Goal: Task Accomplishment & Management: Use online tool/utility

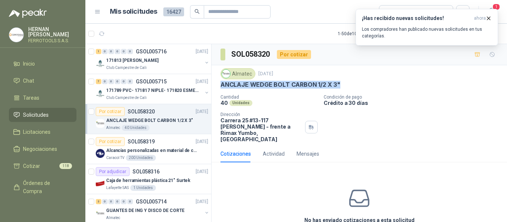
scroll to position [111, 0]
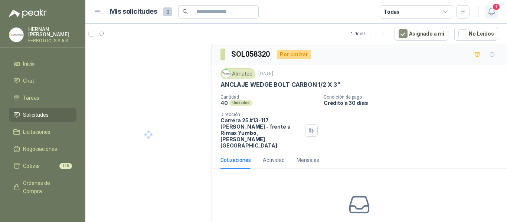
click at [491, 14] on icon "button" at bounding box center [491, 11] width 9 height 9
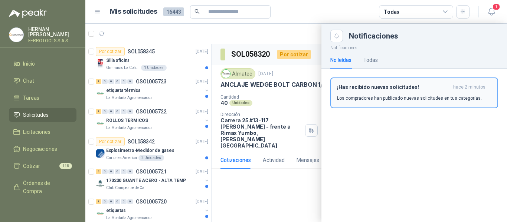
click at [395, 94] on div "¡Has recibido nuevas solicitudes! hace 2 minutos Los compradores han publicado …" at bounding box center [414, 92] width 154 height 17
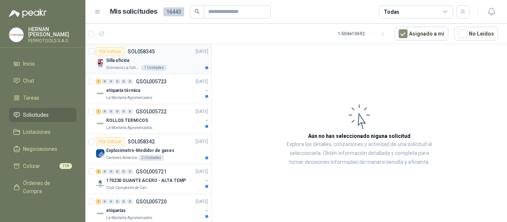
click at [173, 56] on div "Silla oficina" at bounding box center [157, 60] width 102 height 9
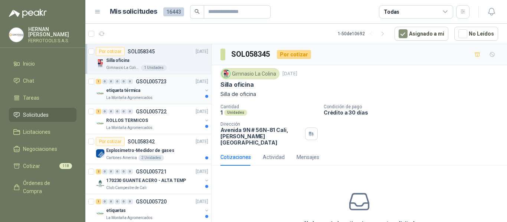
click at [159, 97] on div "La Montaña Agromercados" at bounding box center [154, 98] width 96 height 6
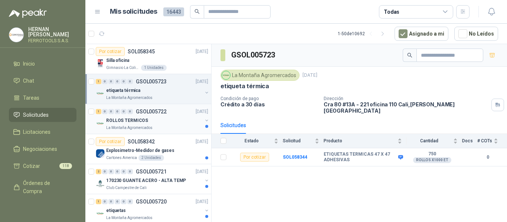
click at [169, 119] on div "ROLLOS TERMICOS" at bounding box center [154, 120] width 96 height 9
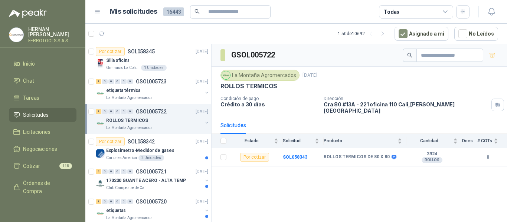
scroll to position [37, 0]
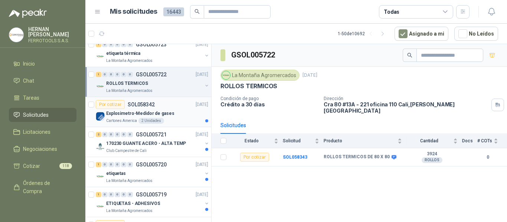
click at [173, 120] on div "Cartones America 2 Unidades" at bounding box center [157, 121] width 102 height 6
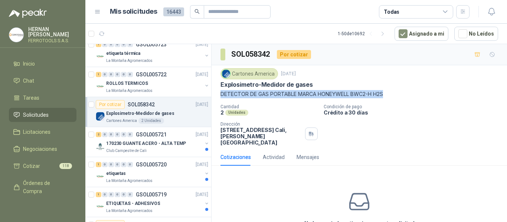
drag, startPoint x: 221, startPoint y: 94, endPoint x: 391, endPoint y: 93, distance: 170.4
click at [391, 93] on p "DETECTOR DE GAS PORTABLE MARCA HONEYWELL BWC2-H H2S" at bounding box center [360, 94] width 278 height 8
copy p "DETECTOR DE GAS PORTABLE MARCA HONEYWELL BWC2-H H2S"
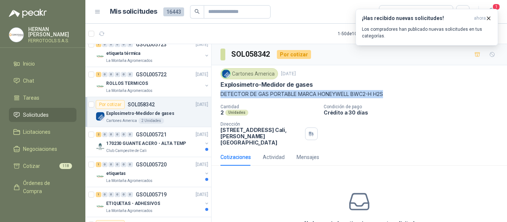
scroll to position [36, 0]
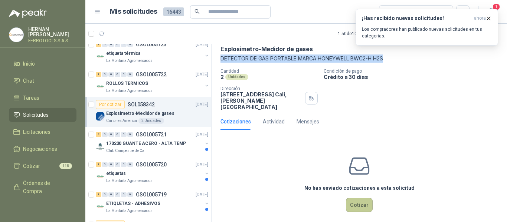
click at [359, 199] on button "Cotizar" at bounding box center [359, 205] width 27 height 14
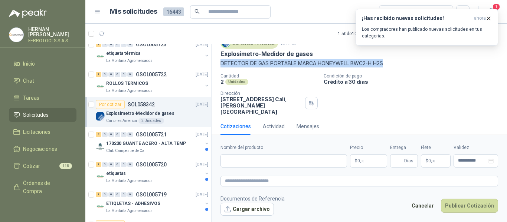
scroll to position [30, 0]
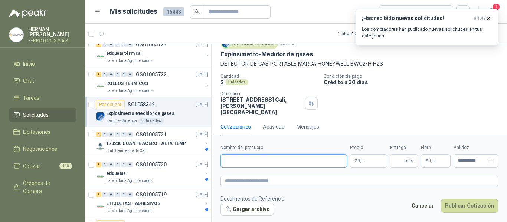
click at [280, 160] on input "Nombre del producto" at bounding box center [284, 160] width 127 height 13
paste input "**********"
type input "**********"
click at [293, 180] on textarea at bounding box center [360, 181] width 278 height 11
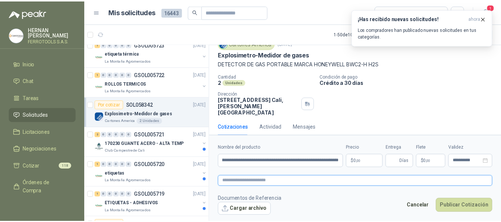
scroll to position [0, 0]
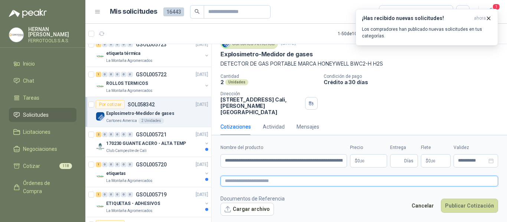
paste textarea "**********"
type textarea "**********"
click at [364, 163] on span ",00" at bounding box center [362, 161] width 4 height 4
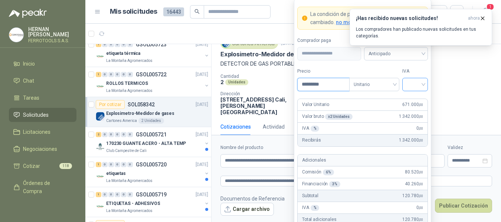
type input "*********"
click at [422, 87] on input "search" at bounding box center [415, 83] width 17 height 11
click at [415, 99] on div "19%" at bounding box center [415, 100] width 14 height 8
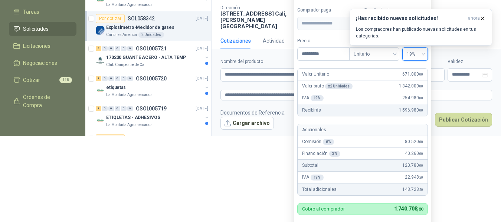
scroll to position [110, 0]
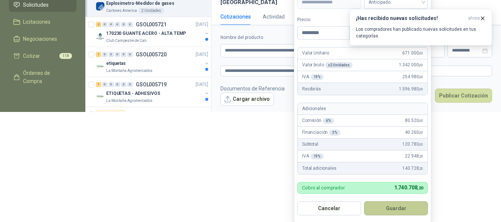
click at [406, 211] on button "Guardar" at bounding box center [396, 209] width 64 height 14
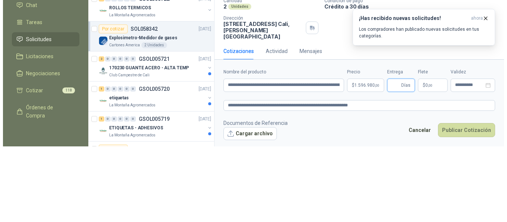
scroll to position [0, 0]
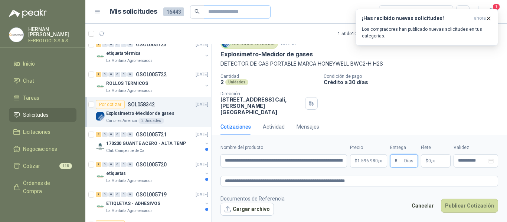
type input "*"
click at [381, 182] on textarea "**********" at bounding box center [360, 181] width 278 height 11
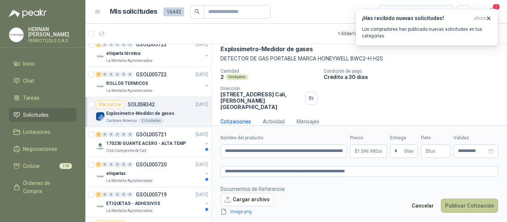
click at [471, 208] on button "Publicar Cotización" at bounding box center [469, 206] width 57 height 14
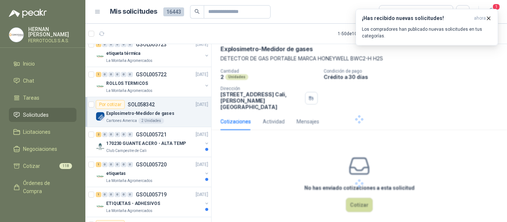
scroll to position [0, 0]
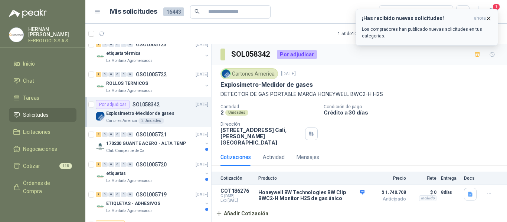
click at [447, 27] on p "Los compradores han publicado nuevas solicitudes en tus categorías." at bounding box center [427, 32] width 130 height 13
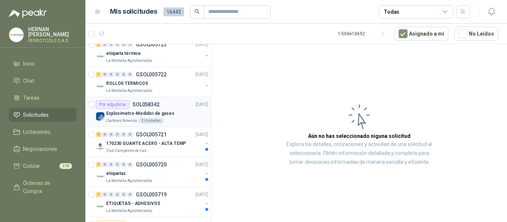
click at [171, 114] on div "Explosimetro-Medidor de gases" at bounding box center [157, 113] width 102 height 9
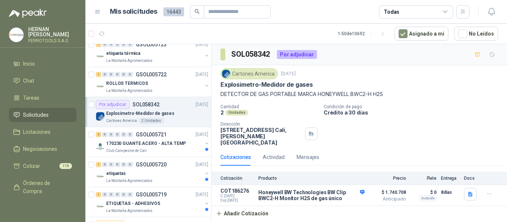
scroll to position [74, 0]
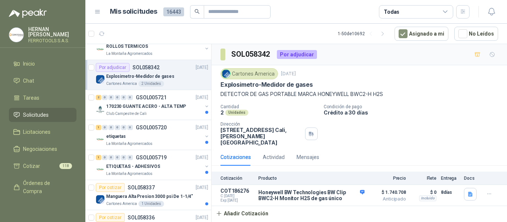
click at [172, 113] on div "Club Campestre de Cali" at bounding box center [154, 114] width 96 height 6
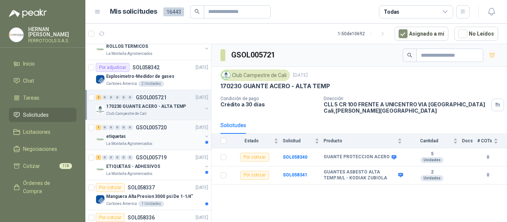
click at [158, 137] on div "etiquetas" at bounding box center [154, 136] width 96 height 9
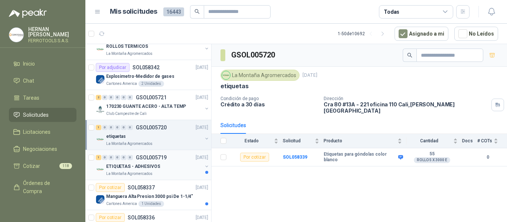
click at [179, 164] on div "ETIQUETAS - ADHESIVOS" at bounding box center [154, 166] width 96 height 9
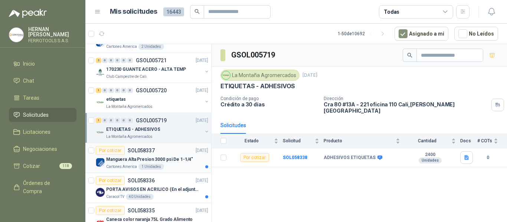
scroll to position [149, 0]
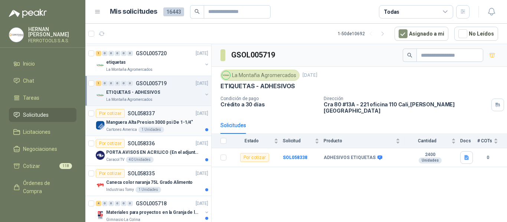
click at [157, 116] on div "Por cotizar SOL058337 02/10/25" at bounding box center [152, 113] width 112 height 9
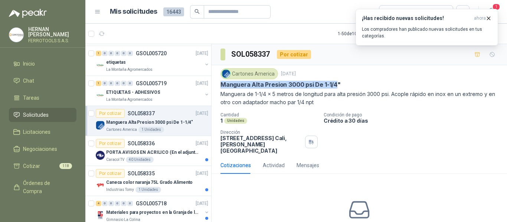
drag, startPoint x: 219, startPoint y: 85, endPoint x: 337, endPoint y: 86, distance: 117.7
click at [337, 86] on div "Cartones America 2 oct, 2025 Manguera Alta Presion 3000 psi De 1-1/4" Manguera …" at bounding box center [360, 111] width 296 height 92
copy p "Manguera Alta Presion 3000 psi De 1-1/4"
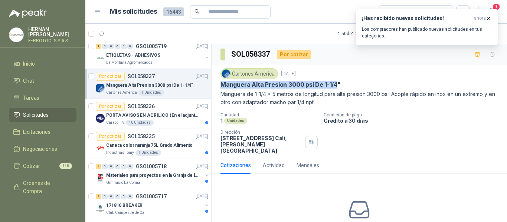
scroll to position [223, 0]
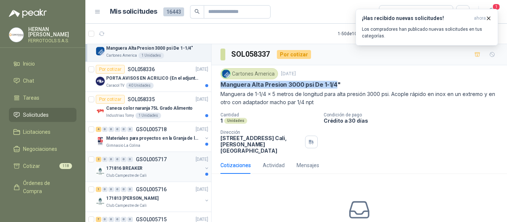
click at [183, 176] on div "Club Campestre de Cali" at bounding box center [154, 176] width 96 height 6
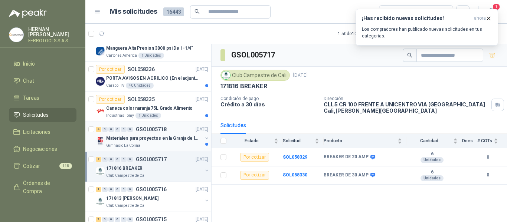
click at [180, 134] on div "4 0 0 0 0 0 GSOL005718 02/10/25" at bounding box center [153, 129] width 114 height 9
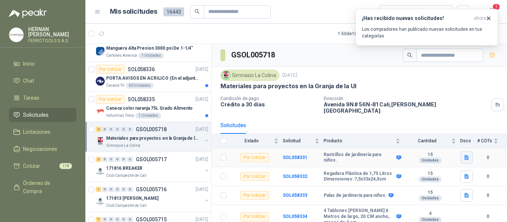
click at [465, 155] on icon "button" at bounding box center [467, 158] width 6 height 6
click at [443, 137] on button "RASTRILLO.png" at bounding box center [446, 137] width 43 height 8
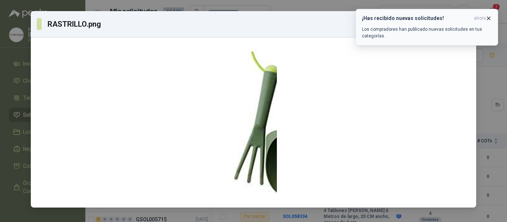
click at [489, 17] on icon "button" at bounding box center [489, 18] width 6 height 6
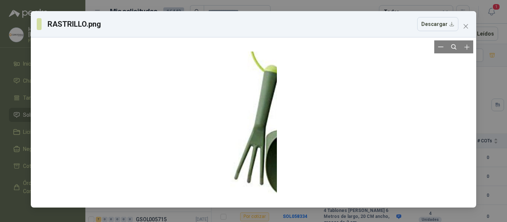
drag, startPoint x: 464, startPoint y: 29, endPoint x: 350, endPoint y: 110, distance: 140.3
click at [355, 110] on div "RASTRILLO.png Descargar" at bounding box center [254, 109] width 446 height 197
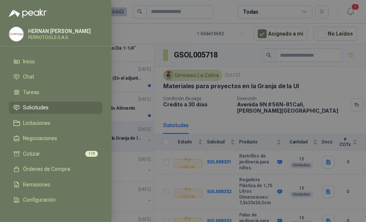
click at [339, 77] on div at bounding box center [183, 111] width 366 height 222
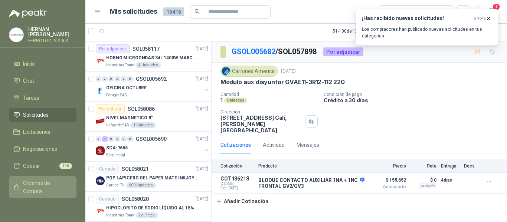
click at [45, 182] on span "Órdenes de Compra" at bounding box center [46, 187] width 46 height 16
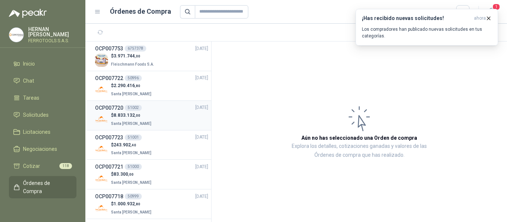
click at [154, 120] on div "$ 8.833.132 ,00 Santa [PERSON_NAME]" at bounding box center [151, 119] width 113 height 15
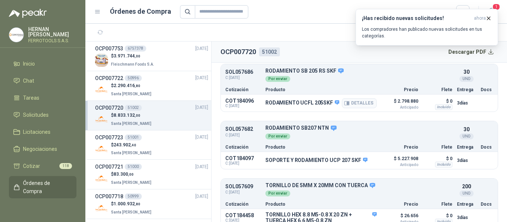
scroll to position [201, 0]
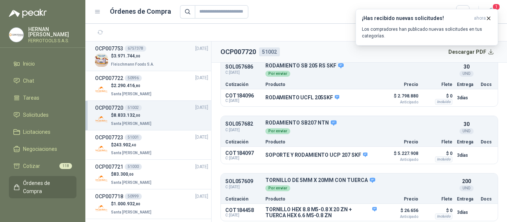
click at [161, 61] on div "$ 3.971.744 ,00 [PERSON_NAME] Foods S.A." at bounding box center [151, 60] width 113 height 15
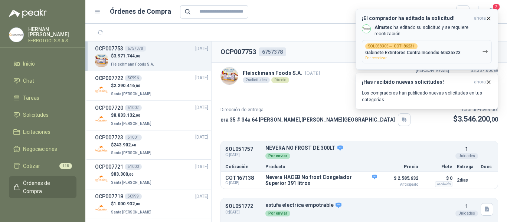
click at [466, 46] on button "SOL058305 → COT186231 Gabinete Extintores Contra Incendio 60x35x23 Por recotizar" at bounding box center [427, 51] width 130 height 23
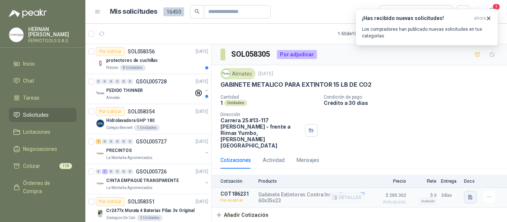
click at [469, 195] on icon "button" at bounding box center [470, 197] width 4 height 5
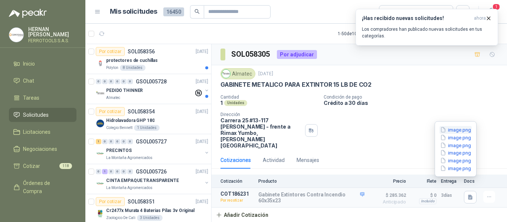
click at [461, 132] on button "image.png" at bounding box center [456, 130] width 32 height 8
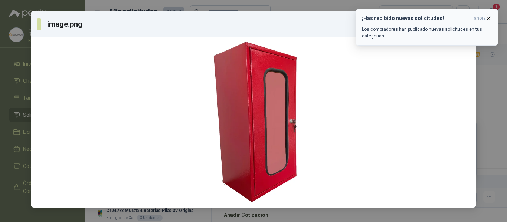
click at [486, 19] on icon "button" at bounding box center [489, 18] width 6 height 6
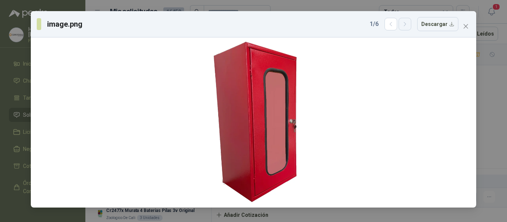
click at [408, 26] on icon "button" at bounding box center [405, 24] width 6 height 6
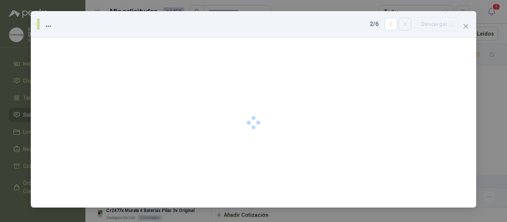
click at [408, 26] on icon "button" at bounding box center [405, 24] width 6 height 6
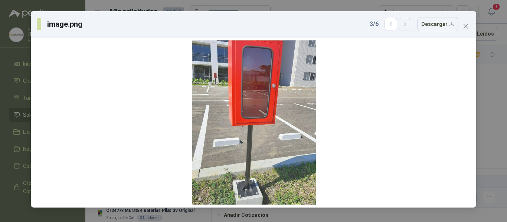
click at [408, 26] on icon "button" at bounding box center [405, 24] width 6 height 6
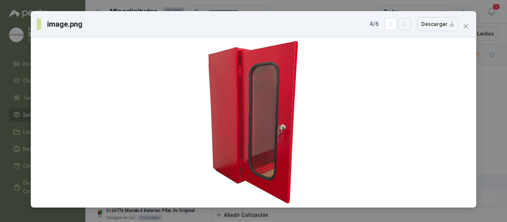
click at [408, 26] on icon "button" at bounding box center [405, 24] width 6 height 6
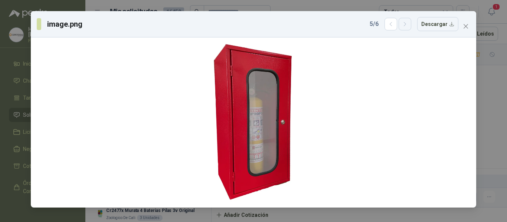
click at [408, 26] on icon "button" at bounding box center [405, 24] width 6 height 6
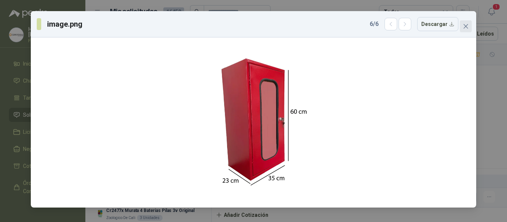
click at [466, 29] on icon "close" at bounding box center [466, 26] width 6 height 6
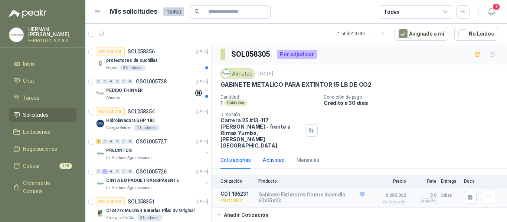
click at [272, 156] on div "Actividad" at bounding box center [274, 160] width 22 height 8
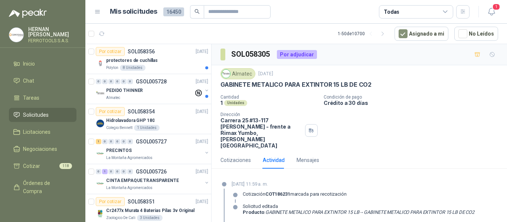
scroll to position [37, 0]
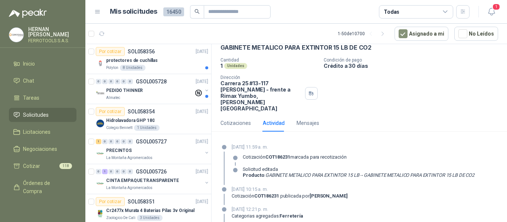
click at [474, 173] on em "GABINETE METALICO PARA EXTINTOR 15 LB DE CO2" at bounding box center [419, 176] width 111 height 6
click at [233, 119] on div "Cotizaciones" at bounding box center [236, 123] width 30 height 8
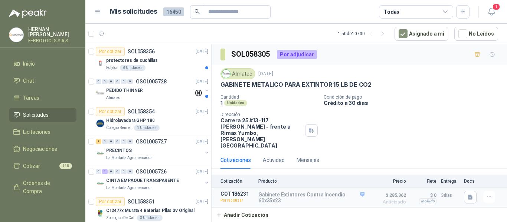
scroll to position [0, 0]
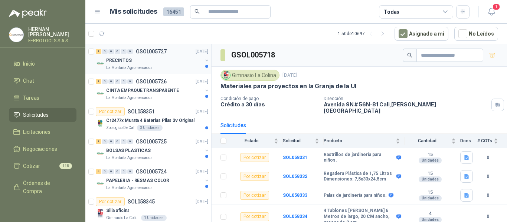
click at [175, 67] on div "La Montaña Agromercados" at bounding box center [154, 68] width 96 height 6
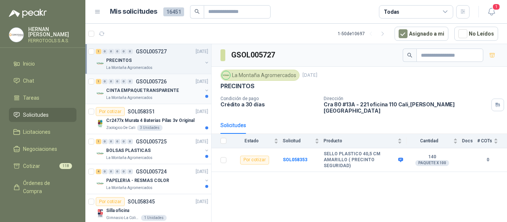
click at [165, 91] on p "CINTA EMPAQUE TRANSPARENTE" at bounding box center [142, 90] width 73 height 7
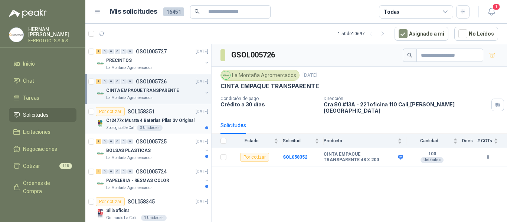
click at [170, 125] on div "Zoologico De Cali 3 Unidades" at bounding box center [157, 128] width 102 height 6
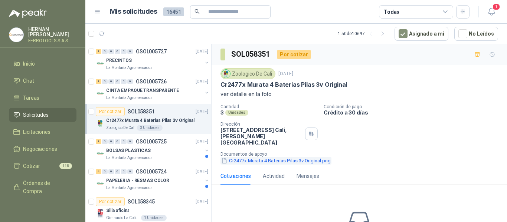
click at [296, 157] on button "Cr2477x Murata 4 Baterias Pilas 3v Original.png" at bounding box center [276, 161] width 111 height 8
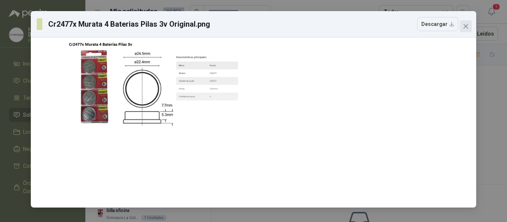
click at [463, 28] on icon "close" at bounding box center [466, 26] width 6 height 6
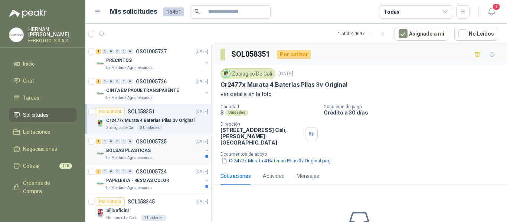
scroll to position [37, 0]
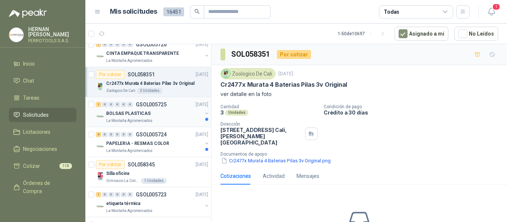
click at [160, 117] on div "BOLSAS PLASTICAS" at bounding box center [154, 113] width 96 height 9
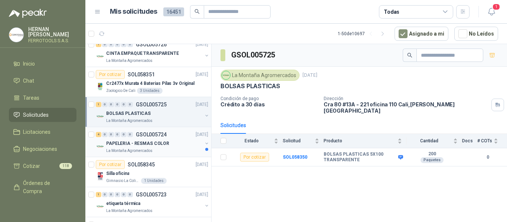
click at [163, 146] on p "PAPELERIA - RESMAS COLOR" at bounding box center [137, 143] width 63 height 7
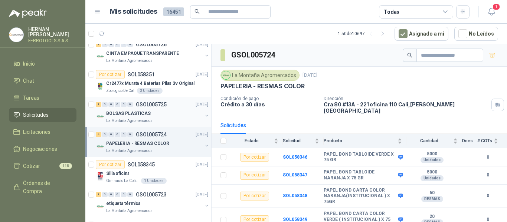
click at [168, 115] on div "BOLSAS PLASTICAS" at bounding box center [154, 113] width 96 height 9
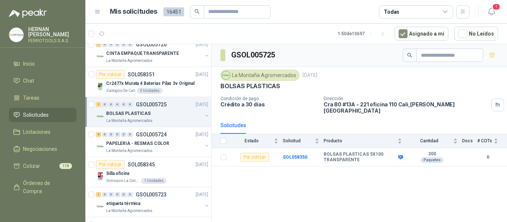
click at [381, 173] on div "GSOL005725 La Montaña Agromercados 2 oct, 2025 BOLSAS PLASTICAS Condición de pa…" at bounding box center [360, 134] width 296 height 181
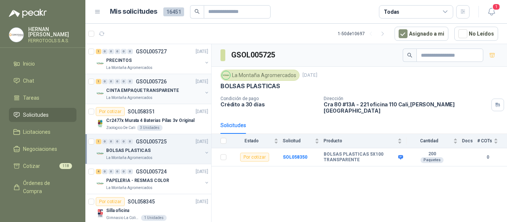
click at [179, 89] on div "CINTA EMPAQUE TRANSPARENTE" at bounding box center [154, 90] width 96 height 9
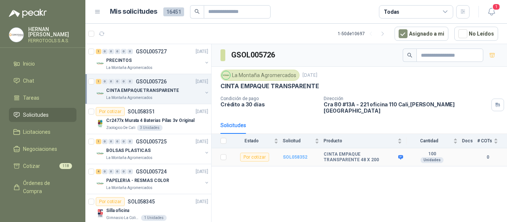
click at [292, 155] on b "SOL058352" at bounding box center [295, 157] width 25 height 5
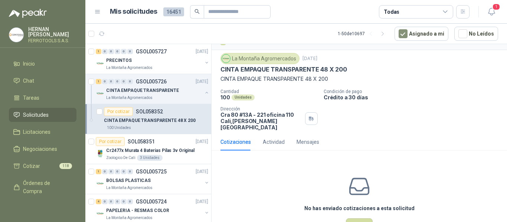
scroll to position [36, 0]
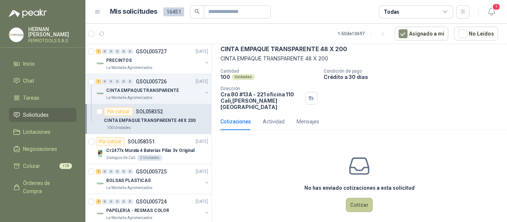
click at [353, 200] on button "Cotizar" at bounding box center [359, 205] width 27 height 14
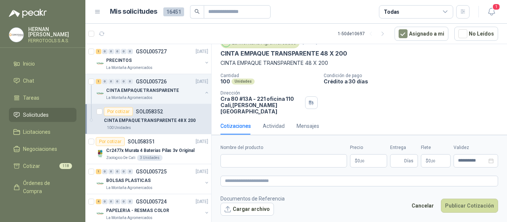
scroll to position [30, 0]
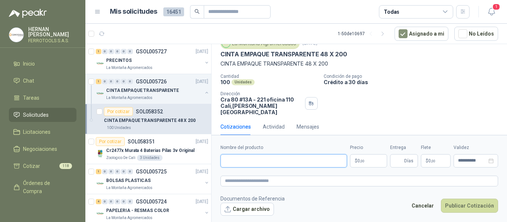
click at [327, 161] on input "Nombre del producto" at bounding box center [284, 160] width 127 height 13
paste input "**********"
type input "**********"
click at [324, 178] on textarea at bounding box center [360, 181] width 278 height 11
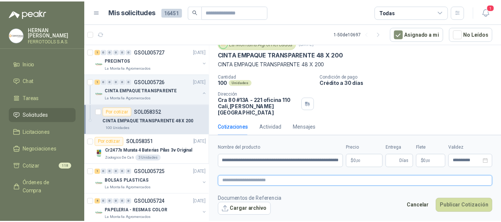
scroll to position [0, 0]
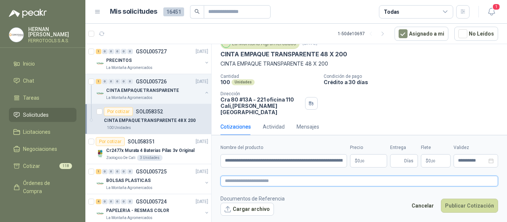
paste textarea "**********"
type textarea "**********"
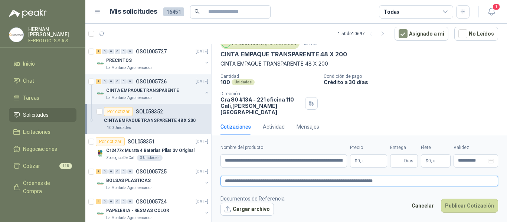
type textarea "**********"
click at [362, 160] on body "HERNAN RUALES FERROTOOLS S.A.S. Inicio Chat Tareas Solicitudes Licitaciones Neg…" at bounding box center [253, 111] width 507 height 222
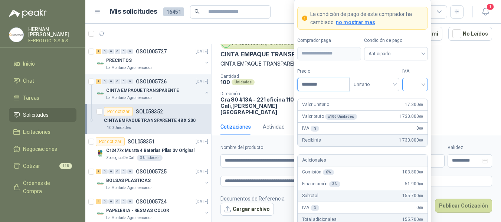
type input "********"
click at [419, 84] on input "search" at bounding box center [415, 83] width 17 height 11
click at [416, 97] on div "19%" at bounding box center [415, 100] width 14 height 8
click at [421, 74] on label "IVA" at bounding box center [415, 71] width 26 height 7
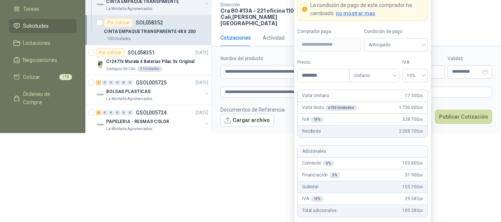
scroll to position [80, 0]
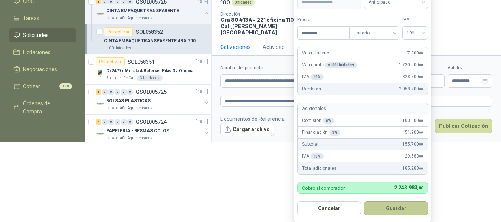
click at [395, 203] on button "Guardar" at bounding box center [396, 209] width 64 height 14
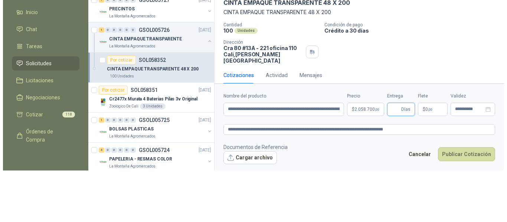
scroll to position [0, 0]
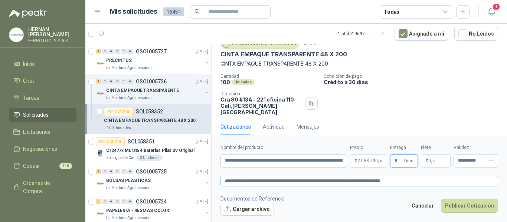
type input "*"
click at [418, 180] on textarea "**********" at bounding box center [360, 181] width 278 height 11
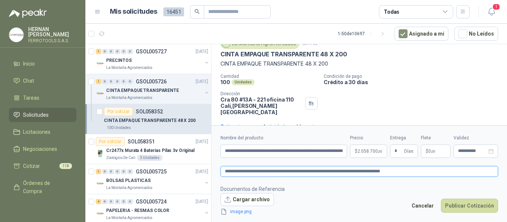
scroll to position [36, 0]
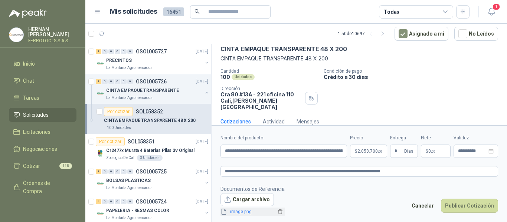
click at [241, 213] on link "image.png" at bounding box center [251, 212] width 49 height 7
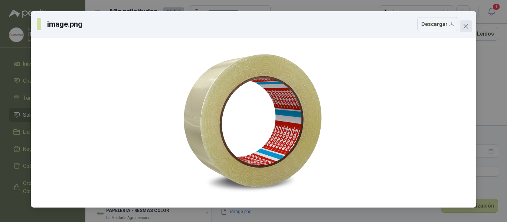
click at [464, 26] on icon "close" at bounding box center [466, 26] width 6 height 6
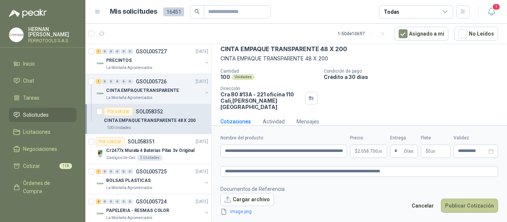
click at [474, 205] on button "Publicar Cotización" at bounding box center [469, 206] width 57 height 14
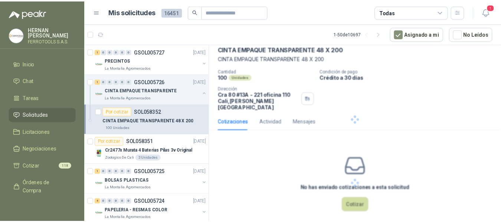
scroll to position [0, 0]
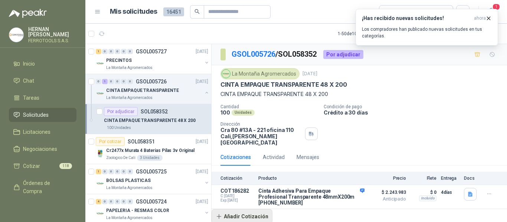
click at [251, 215] on button "Añadir Cotización" at bounding box center [242, 216] width 61 height 15
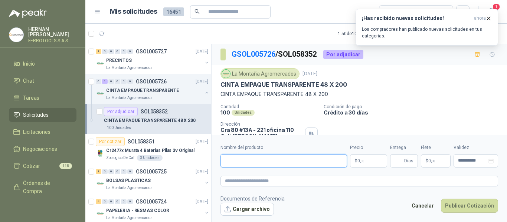
click at [275, 161] on input "Nombre del producto" at bounding box center [284, 160] width 127 height 13
paste input "**********"
drag, startPoint x: 337, startPoint y: 161, endPoint x: 143, endPoint y: 155, distance: 193.5
click at [143, 155] on div "1 0 0 0 0 0 GSOL005727 02/10/25 PRECINTOS La Montaña Agromercados 0 1 0 0 0 0 G…" at bounding box center [296, 134] width 422 height 181
type input "**********"
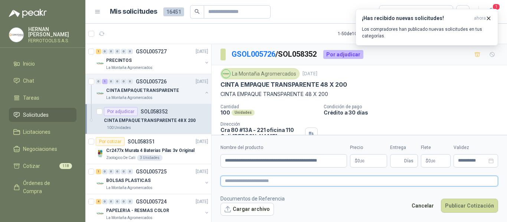
click at [313, 180] on textarea at bounding box center [360, 181] width 278 height 11
paste textarea "**********"
type textarea "**********"
click at [362, 163] on body "HERNAN RUALES FERROTOOLS S.A.S. Inicio Chat Tareas Solicitudes Licitaciones Neg…" at bounding box center [253, 111] width 507 height 222
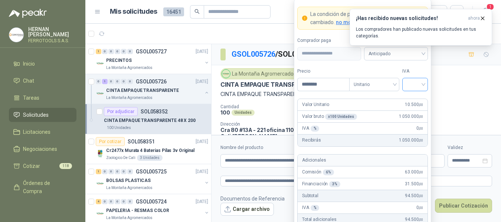
type input "********"
click at [422, 83] on input "search" at bounding box center [415, 83] width 17 height 11
click at [411, 101] on div "19%" at bounding box center [415, 100] width 14 height 8
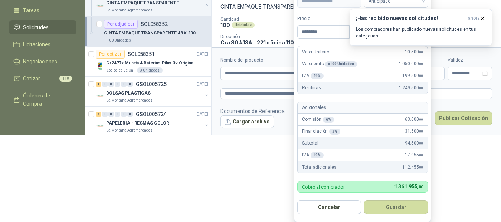
scroll to position [99, 0]
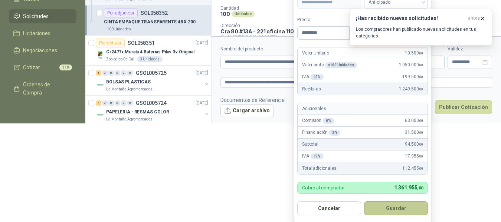
click at [418, 208] on button "Guardar" at bounding box center [396, 209] width 64 height 14
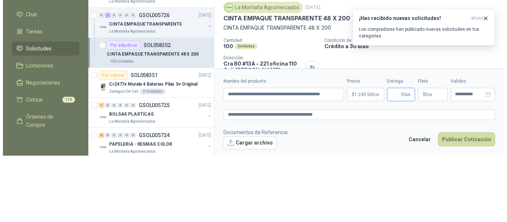
scroll to position [0, 0]
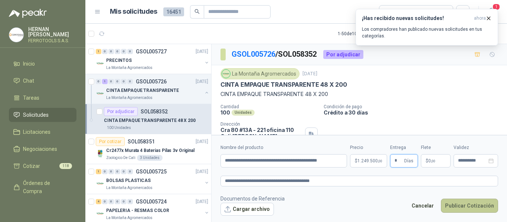
type input "*"
click at [474, 205] on button "Publicar Cotización" at bounding box center [469, 206] width 57 height 14
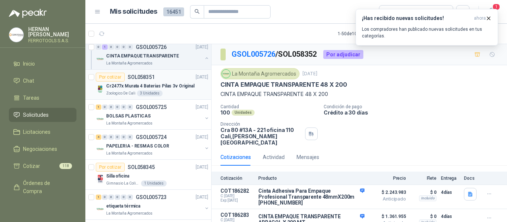
scroll to position [74, 0]
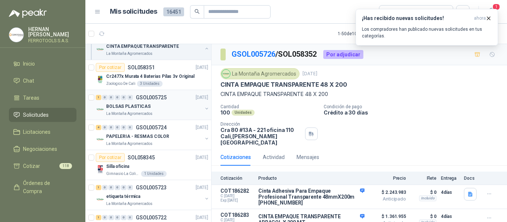
click at [189, 105] on div "BOLSAS PLASTICAS" at bounding box center [154, 106] width 96 height 9
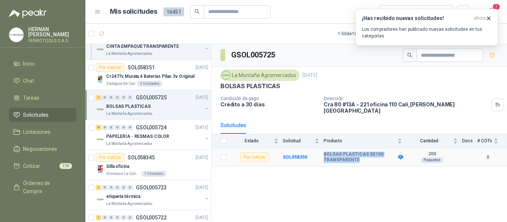
drag, startPoint x: 324, startPoint y: 150, endPoint x: 362, endPoint y: 158, distance: 39.1
click at [362, 158] on b "BOLSAS PLASTICAS 5X100 TRANSPARENTE" at bounding box center [360, 158] width 73 height 12
copy b "BOLSAS PLASTICAS 5X100 TRANSPARENTE"
click at [171, 137] on div "PAPELERIA - RESMAS COLOR" at bounding box center [154, 136] width 96 height 9
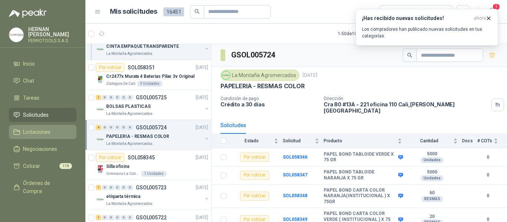
click at [47, 130] on span "Licitaciones" at bounding box center [36, 132] width 27 height 8
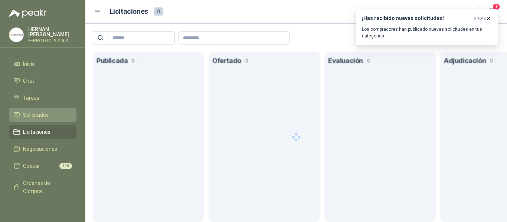
click at [44, 113] on span "Solicitudes" at bounding box center [36, 115] width 26 height 8
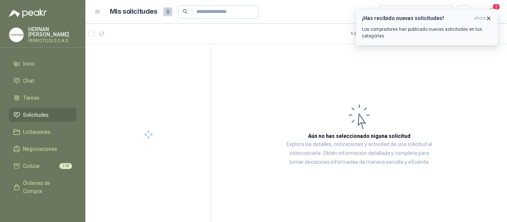
click at [490, 19] on icon "button" at bounding box center [488, 18] width 3 height 3
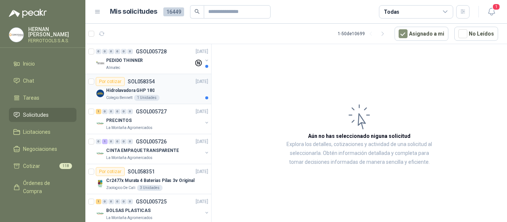
click at [171, 90] on div "Hidrolavadora GHP 180" at bounding box center [157, 90] width 102 height 9
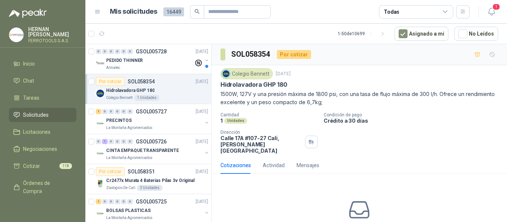
drag, startPoint x: 223, startPoint y: 94, endPoint x: 354, endPoint y: 103, distance: 131.0
click at [354, 103] on p "1500W, 127V y una presión máxima de 1800 psi, con una tasa de flujo máxima de 3…" at bounding box center [360, 98] width 278 height 16
copy p "500W, 127V y una presión máxima de 1800 psi, con una tasa de flujo máxima de 30…"
